Goal: Task Accomplishment & Management: Complete application form

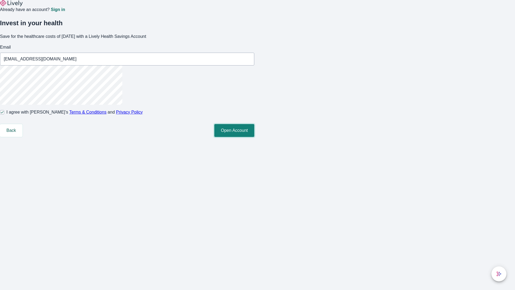
click at [254, 137] on button "Open Account" at bounding box center [234, 130] width 40 height 13
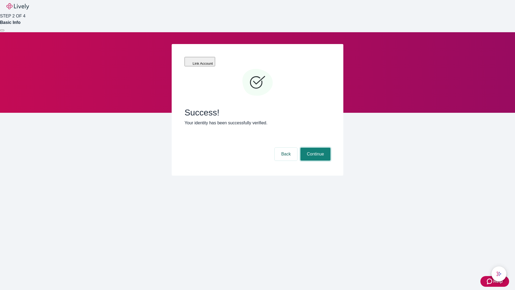
click at [315, 148] on button "Continue" at bounding box center [316, 154] width 30 height 13
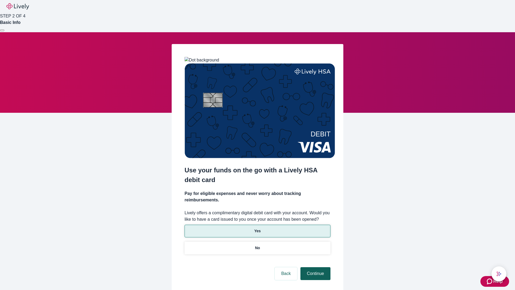
click at [257, 245] on p "No" at bounding box center [257, 248] width 5 height 6
click at [315, 267] on button "Continue" at bounding box center [316, 273] width 30 height 13
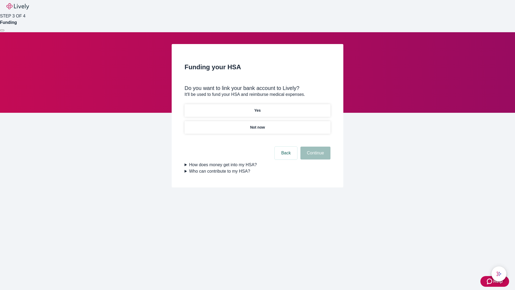
click at [257, 108] on p "Yes" at bounding box center [257, 111] width 6 height 6
click at [315, 147] on button "Continue" at bounding box center [316, 153] width 30 height 13
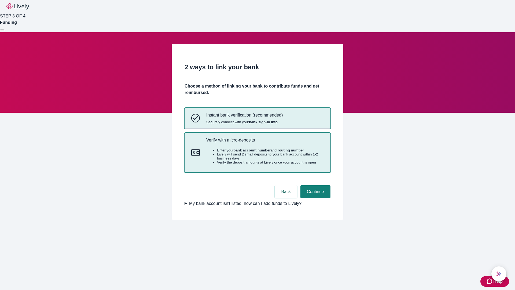
click at [265, 143] on p "Verify with micro-deposits" at bounding box center [265, 139] width 118 height 5
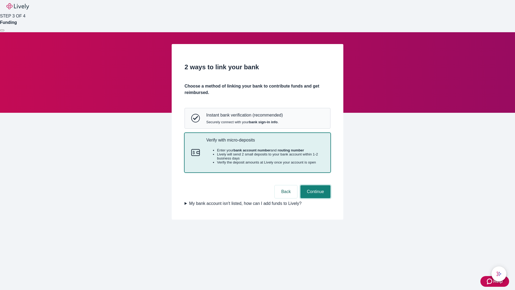
click at [315, 198] on button "Continue" at bounding box center [316, 191] width 30 height 13
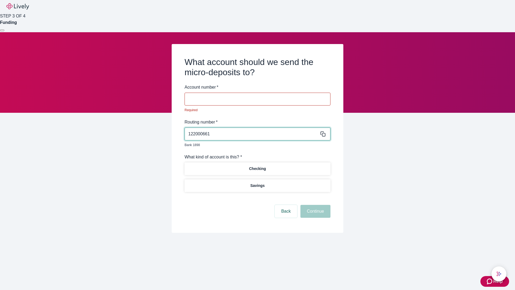
type input "122000661"
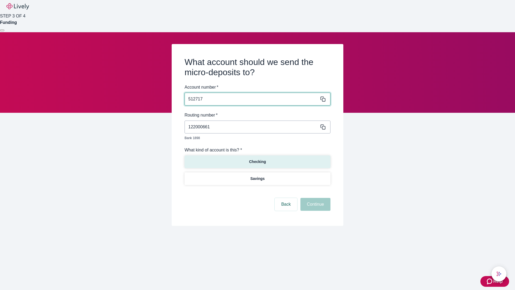
type input "512717"
click at [257, 159] on p "Checking" at bounding box center [257, 162] width 17 height 6
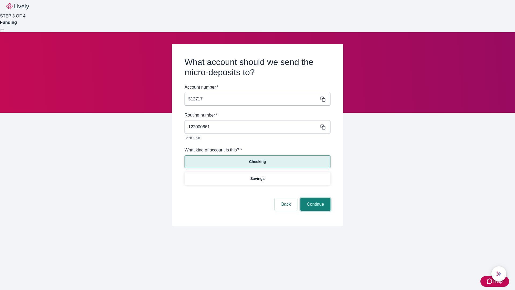
click at [315, 198] on button "Continue" at bounding box center [316, 204] width 30 height 13
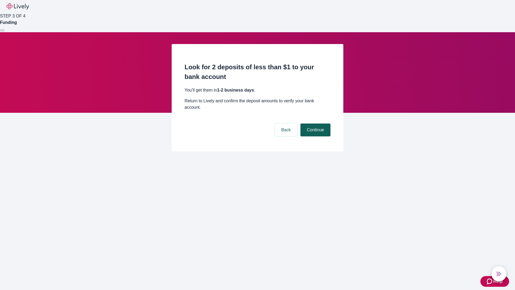
click at [315, 123] on button "Continue" at bounding box center [316, 129] width 30 height 13
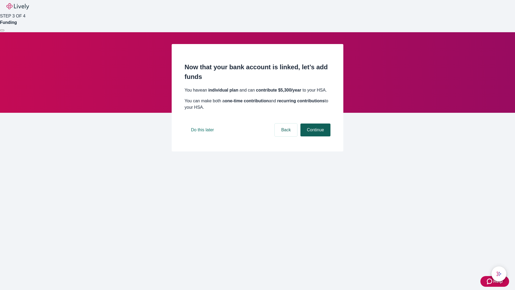
click at [315, 136] on button "Continue" at bounding box center [316, 129] width 30 height 13
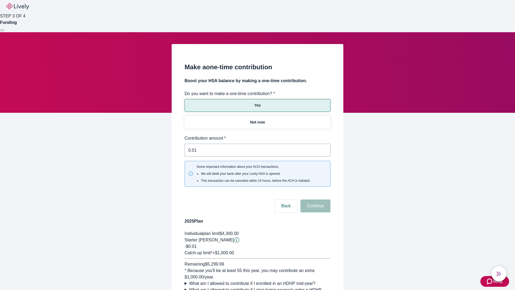
type input "0.01"
click at [315, 199] on button "Continue" at bounding box center [316, 205] width 30 height 13
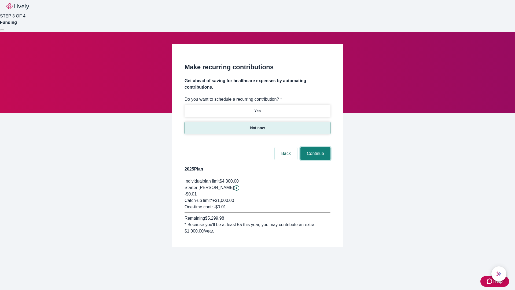
click at [315, 147] on button "Continue" at bounding box center [316, 153] width 30 height 13
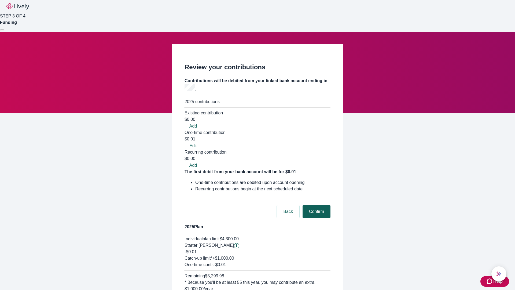
click at [316, 205] on button "Confirm" at bounding box center [317, 211] width 28 height 13
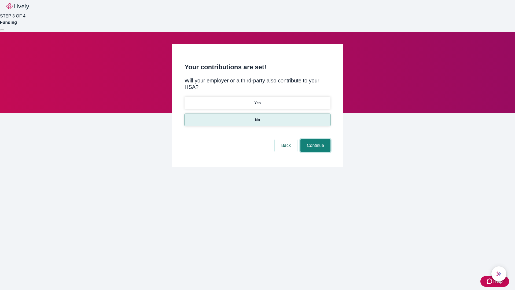
click at [315, 139] on button "Continue" at bounding box center [316, 145] width 30 height 13
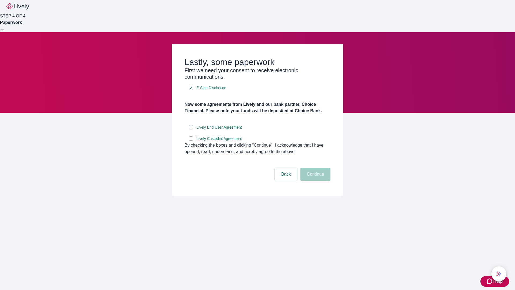
click at [191, 129] on input "Lively End User Agreement" at bounding box center [191, 127] width 4 height 4
checkbox input "true"
click at [191, 141] on input "Lively Custodial Agreement" at bounding box center [191, 138] width 4 height 4
checkbox input "true"
click at [315, 181] on button "Continue" at bounding box center [316, 174] width 30 height 13
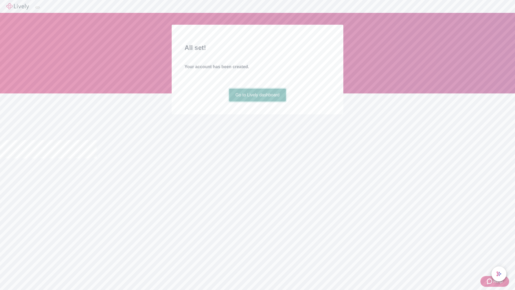
click at [257, 101] on link "Go to Lively dashboard" at bounding box center [257, 95] width 57 height 13
